Goal: Transaction & Acquisition: Obtain resource

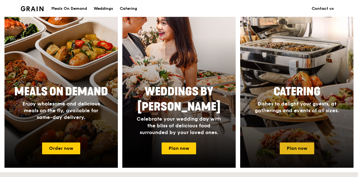
click at [304, 147] on link "Plan now" at bounding box center [297, 149] width 35 height 12
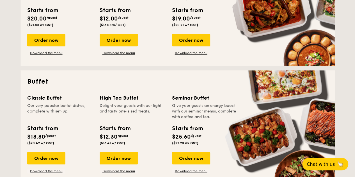
scroll to position [196, 0]
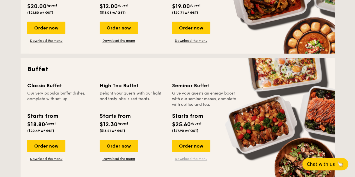
drag, startPoint x: 193, startPoint y: 160, endPoint x: 193, endPoint y: 157, distance: 3.4
click at [193, 160] on link "Download the menu" at bounding box center [191, 159] width 38 height 4
click at [56, 160] on link "Download the menu" at bounding box center [46, 159] width 38 height 4
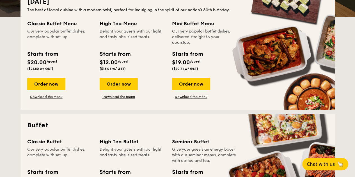
scroll to position [112, 0]
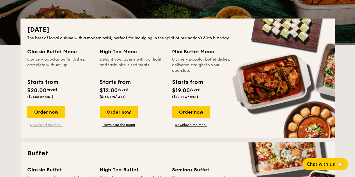
click at [50, 124] on link "Download the menu" at bounding box center [46, 125] width 38 height 4
